Goal: Communication & Community: Answer question/provide support

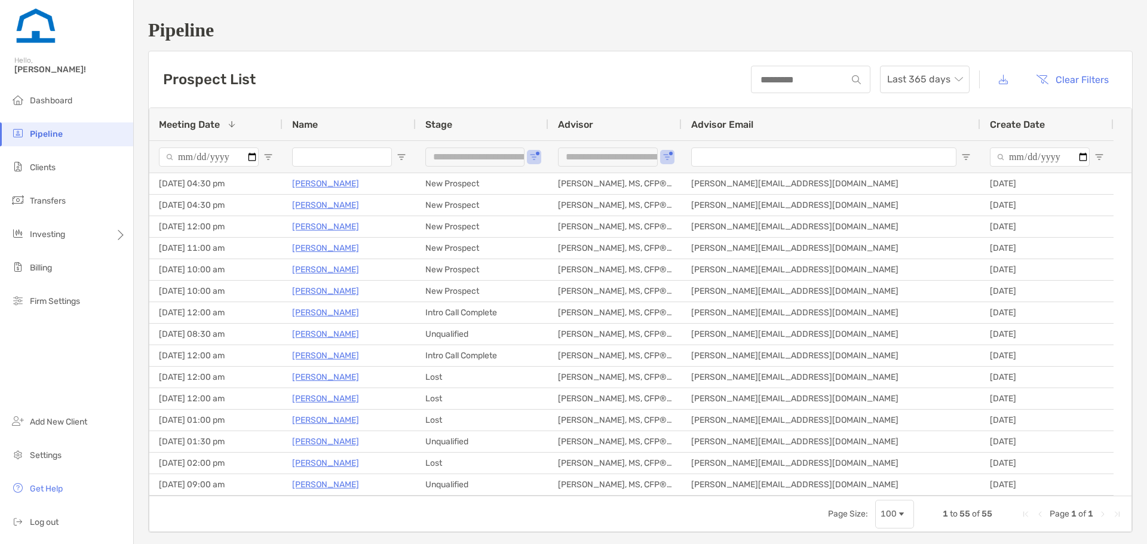
click at [354, 160] on input "Name Filter Input" at bounding box center [342, 156] width 100 height 19
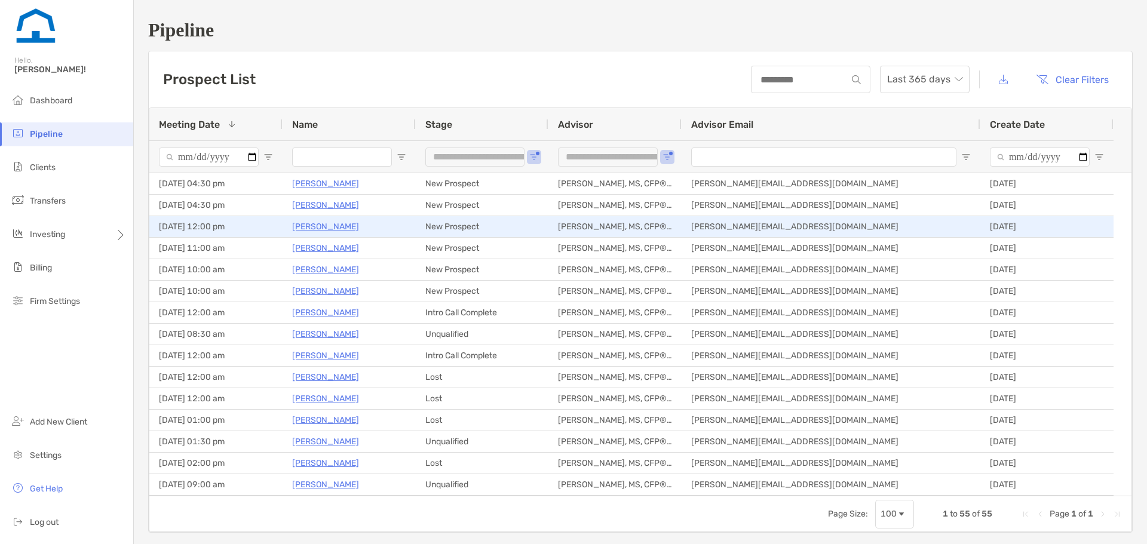
click at [323, 225] on p "[PERSON_NAME]" at bounding box center [325, 226] width 67 height 15
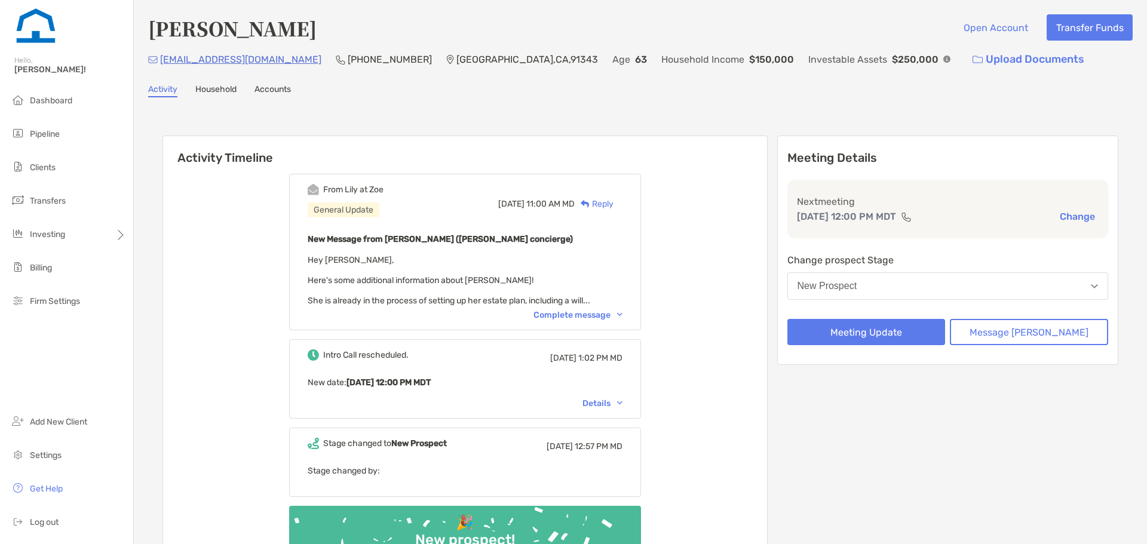
click at [619, 325] on div "From [PERSON_NAME] at [PERSON_NAME] General Update [DATE] 11:00 AM MD Reply New…" at bounding box center [465, 252] width 352 height 156
click at [613, 319] on div "Complete message" at bounding box center [577, 315] width 89 height 10
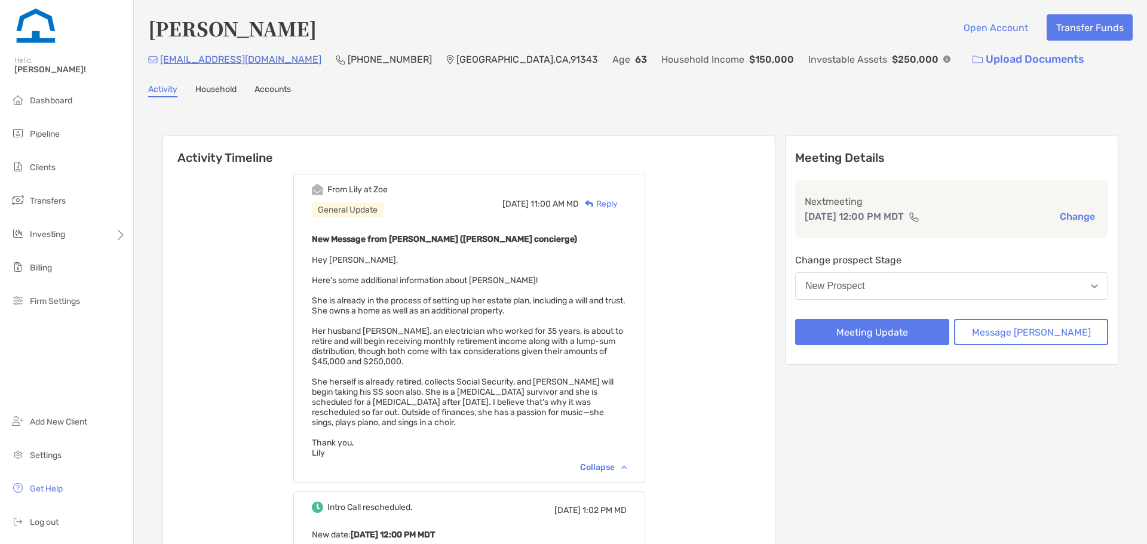
click at [625, 211] on div "[DATE] 11:00 AM MD Reply" at bounding box center [564, 203] width 124 height 39
click at [617, 200] on div "Reply" at bounding box center [598, 204] width 39 height 13
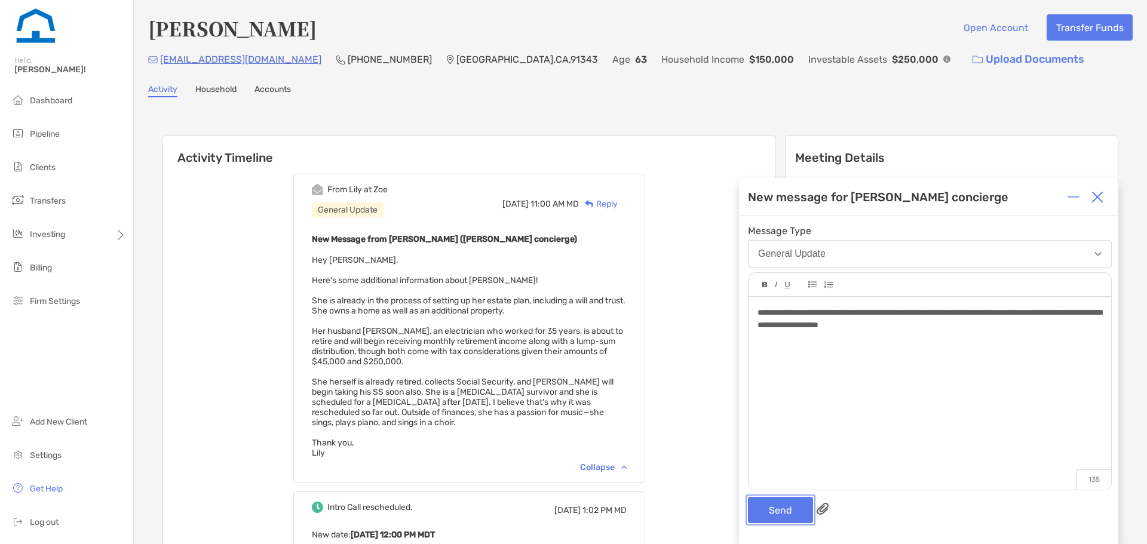
click at [780, 508] on button "Send" at bounding box center [780, 510] width 65 height 26
